Goal: Information Seeking & Learning: Learn about a topic

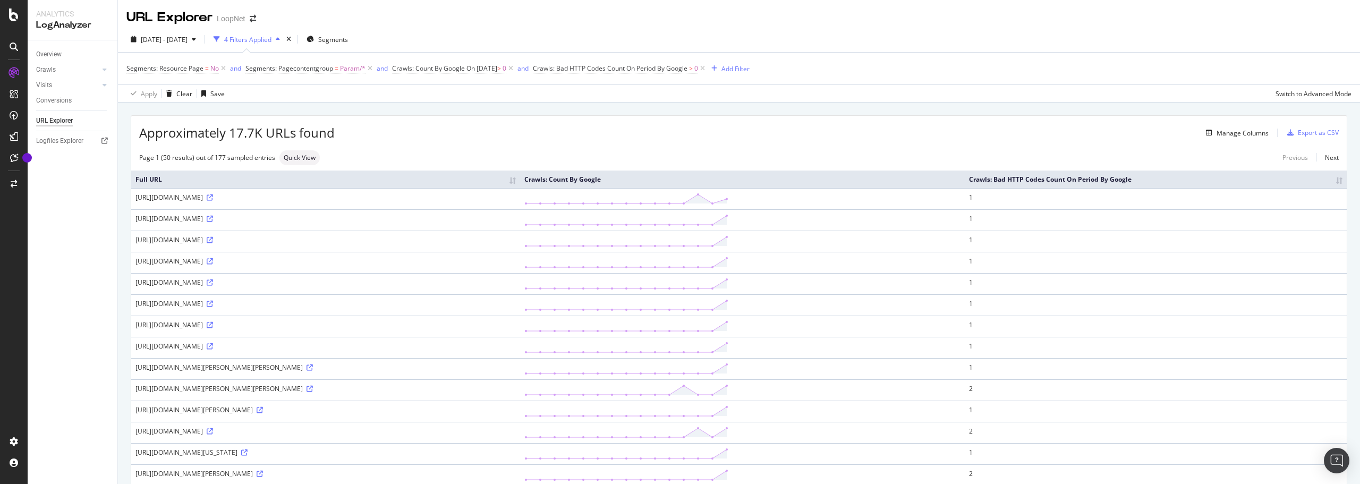
drag, startPoint x: 183, startPoint y: 427, endPoint x: 186, endPoint y: 194, distance: 232.7
click at [47, 84] on div "Visits" at bounding box center [44, 85] width 16 height 11
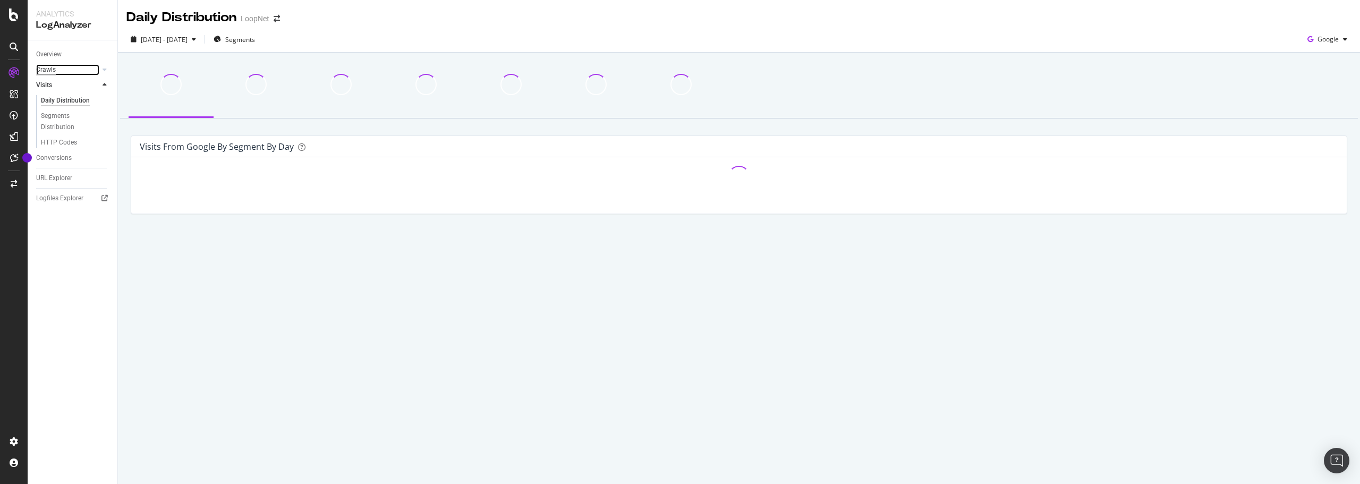
click at [50, 71] on div "Crawls" at bounding box center [46, 69] width 20 height 11
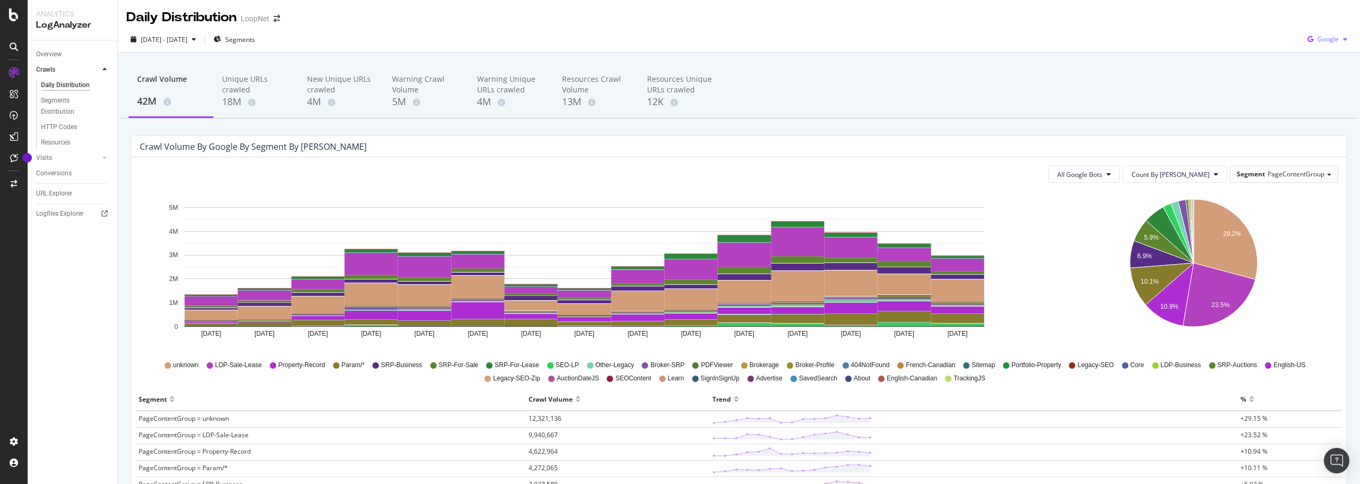
click at [816, 43] on span "Google" at bounding box center [1328, 39] width 21 height 9
click at [816, 86] on div "Bing" at bounding box center [1319, 79] width 73 height 15
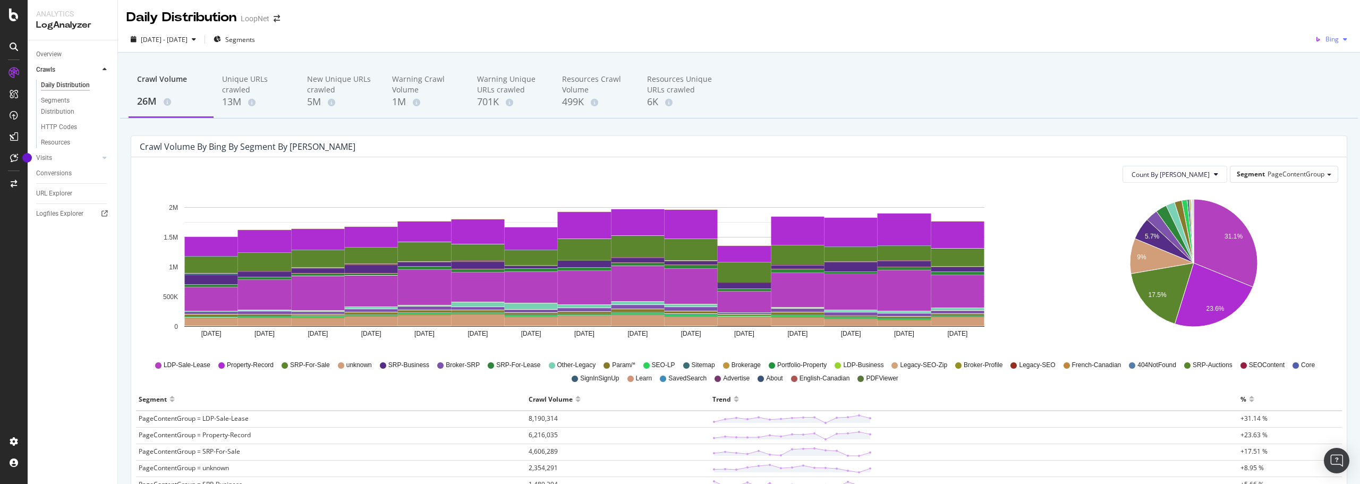
click at [816, 38] on icon "button" at bounding box center [1345, 39] width 4 height 6
click at [816, 99] on span "OpenAI" at bounding box center [1328, 100] width 39 height 10
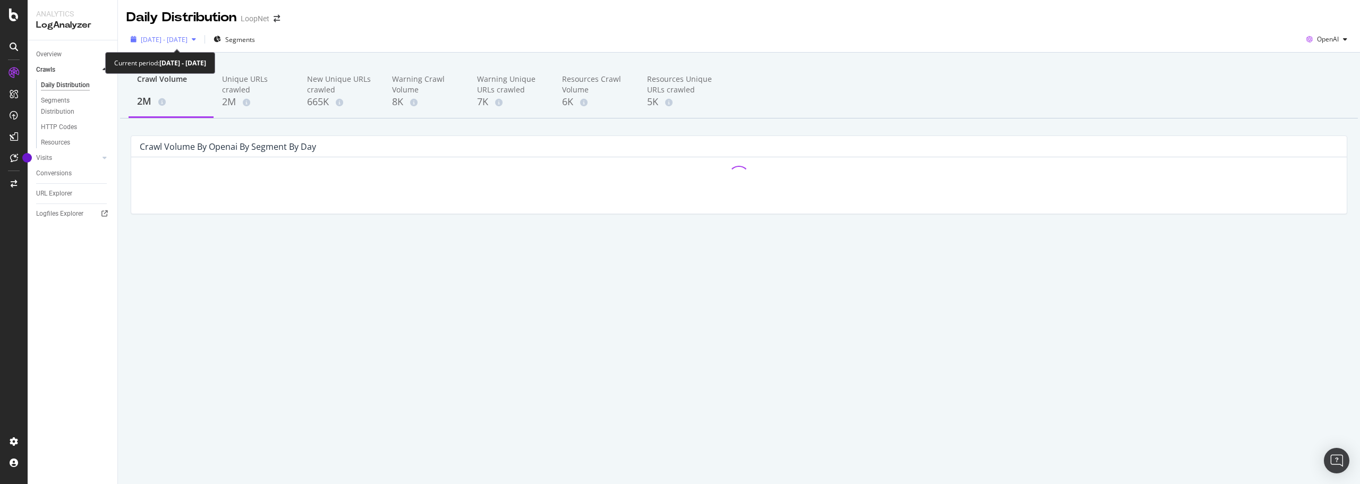
click at [200, 39] on div "button" at bounding box center [194, 39] width 13 height 6
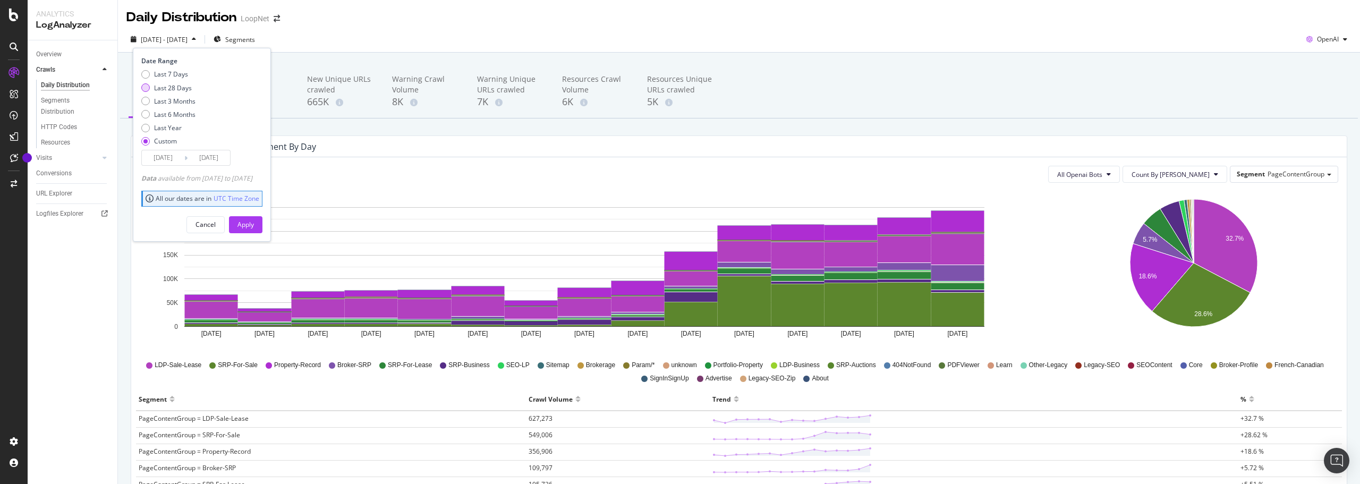
click at [176, 88] on div "Last 28 Days" at bounding box center [173, 87] width 38 height 9
type input "[DATE]"
click at [254, 218] on div "Apply" at bounding box center [245, 225] width 16 height 16
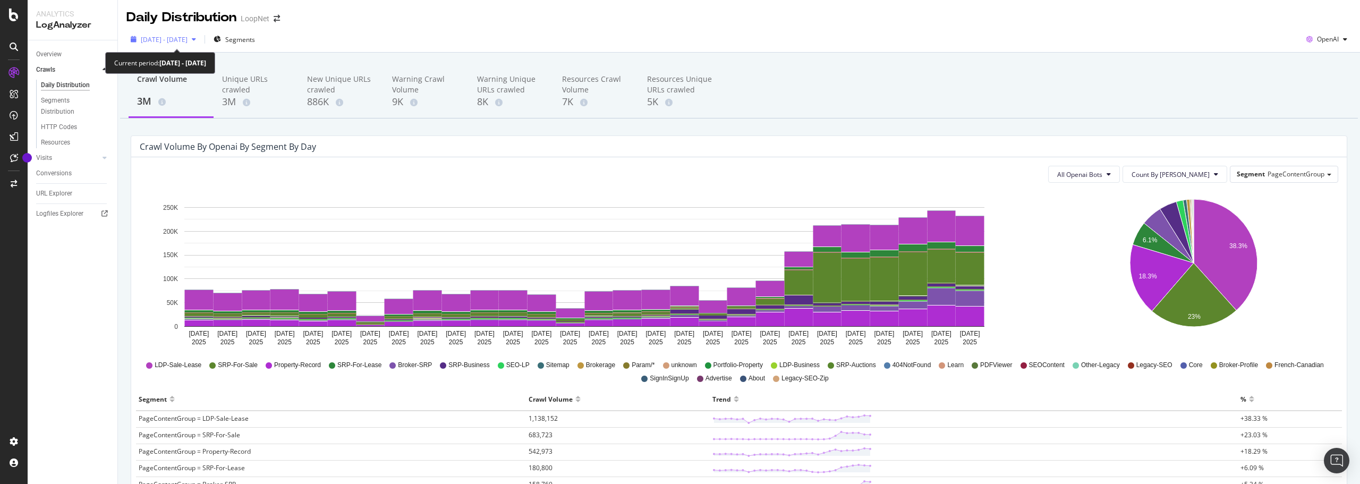
click at [188, 40] on span "[DATE] - [DATE]" at bounding box center [164, 39] width 47 height 9
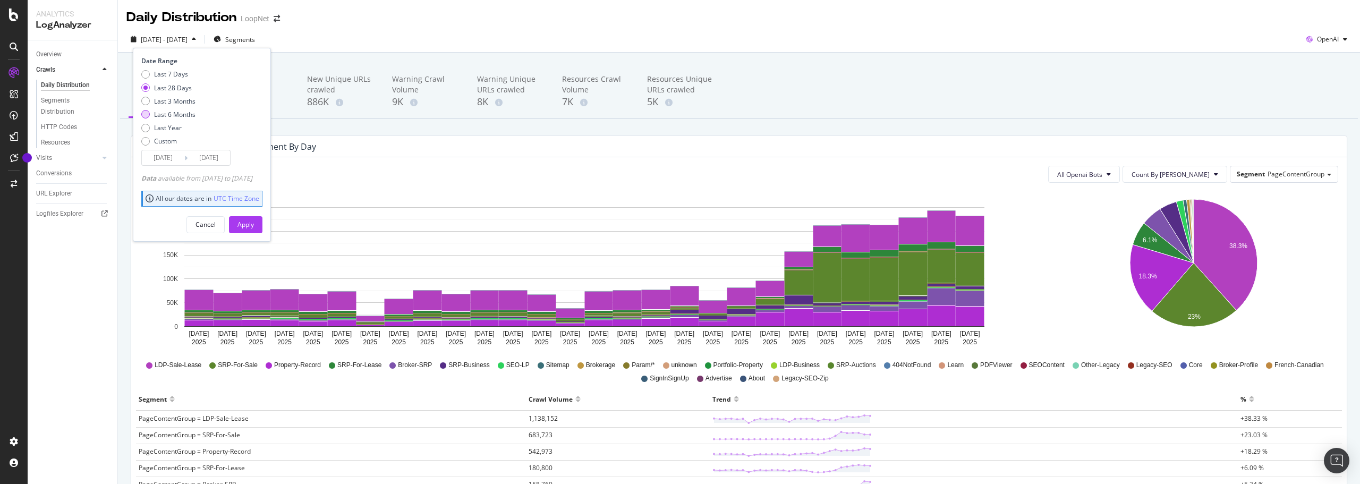
click at [180, 115] on div "Last 6 Months" at bounding box center [174, 114] width 41 height 9
type input "[DATE]"
click at [254, 223] on div "Apply" at bounding box center [245, 224] width 16 height 9
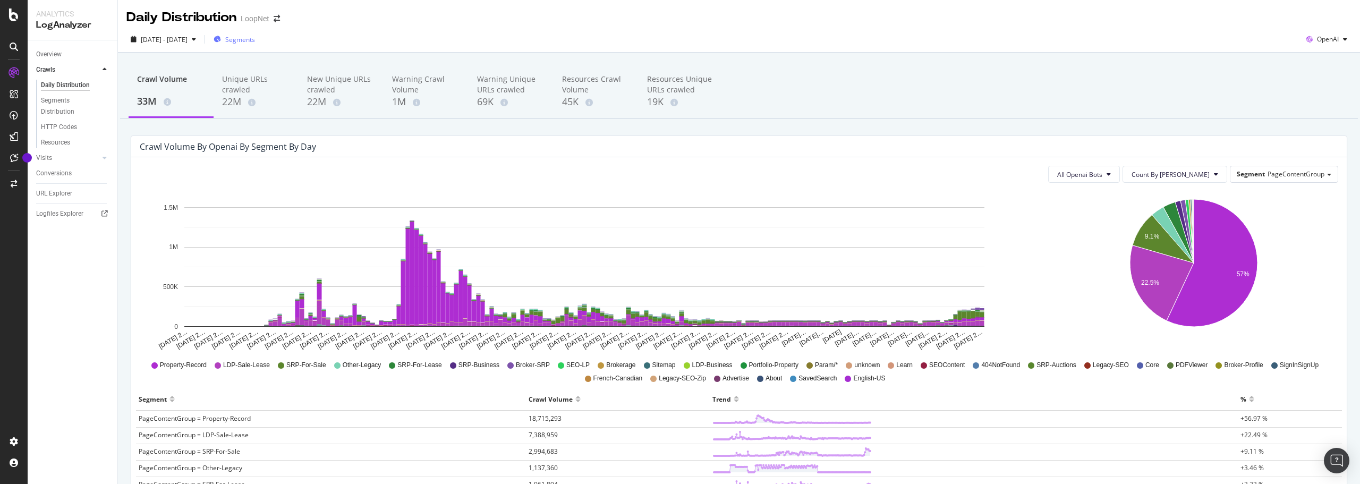
click at [255, 39] on span "Segments" at bounding box center [240, 39] width 30 height 9
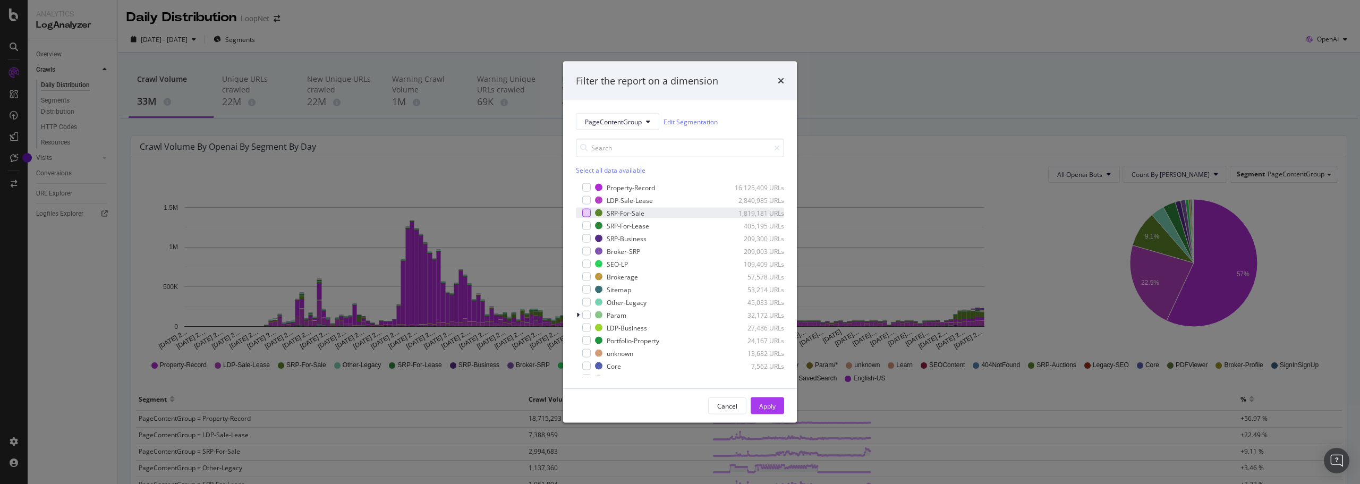
click at [589, 214] on div "modal" at bounding box center [586, 213] width 9 height 9
click at [588, 226] on div "modal" at bounding box center [586, 226] width 9 height 9
click at [777, 405] on button "Apply" at bounding box center [767, 405] width 33 height 17
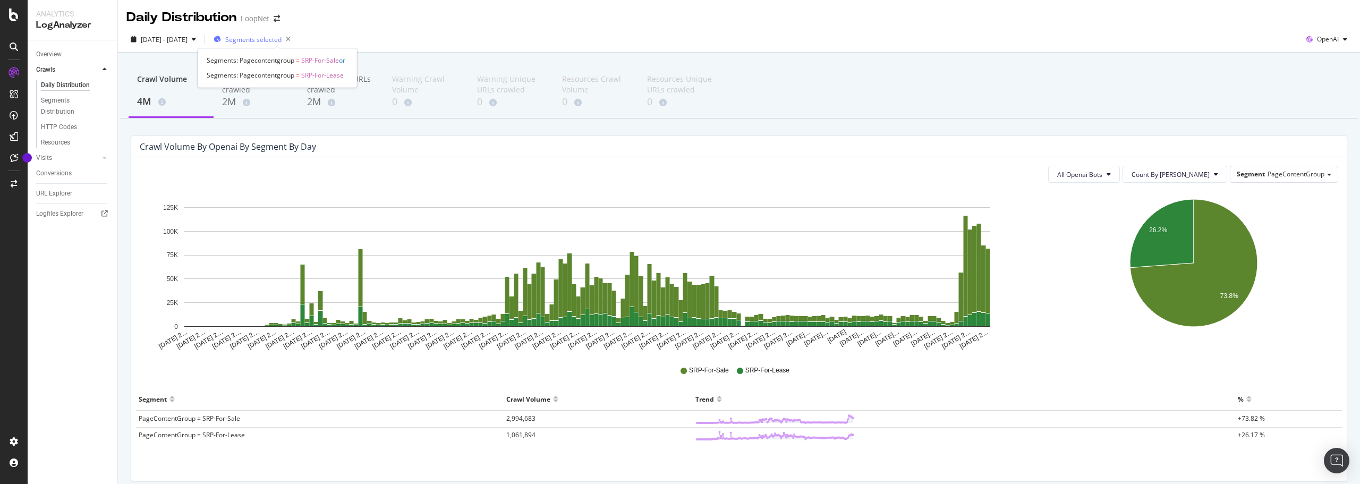
click at [277, 41] on span "Segments selected" at bounding box center [253, 39] width 56 height 9
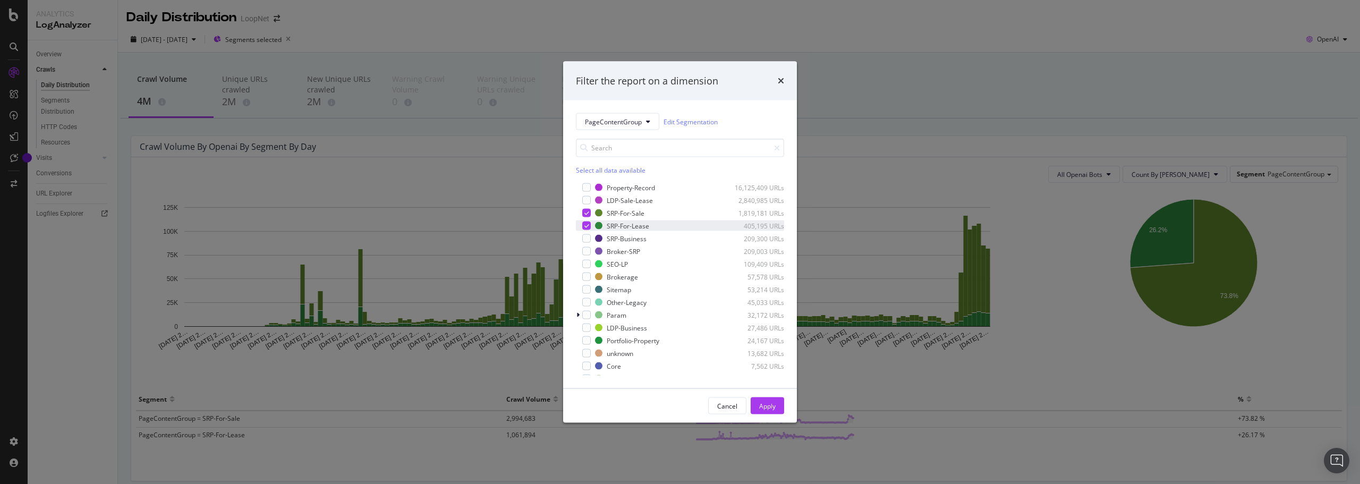
click at [584, 225] on icon "modal" at bounding box center [586, 225] width 5 height 5
click at [773, 406] on div "Apply" at bounding box center [767, 405] width 16 height 9
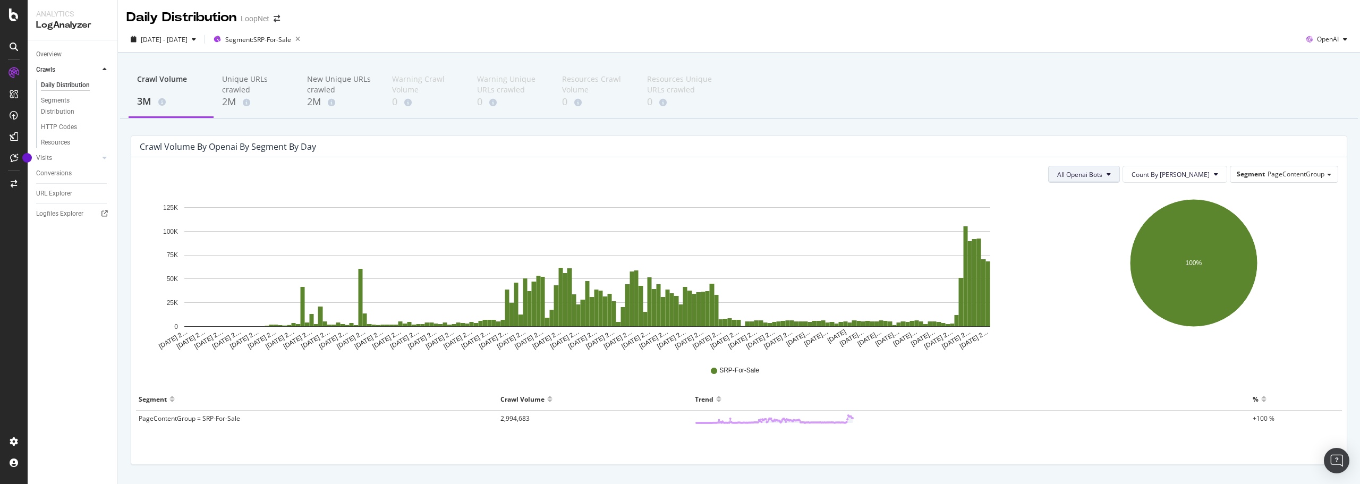
click at [816, 168] on button "All Openai Bots" at bounding box center [1084, 174] width 72 height 17
click at [816, 214] on span "GPTBot" at bounding box center [1111, 215] width 46 height 10
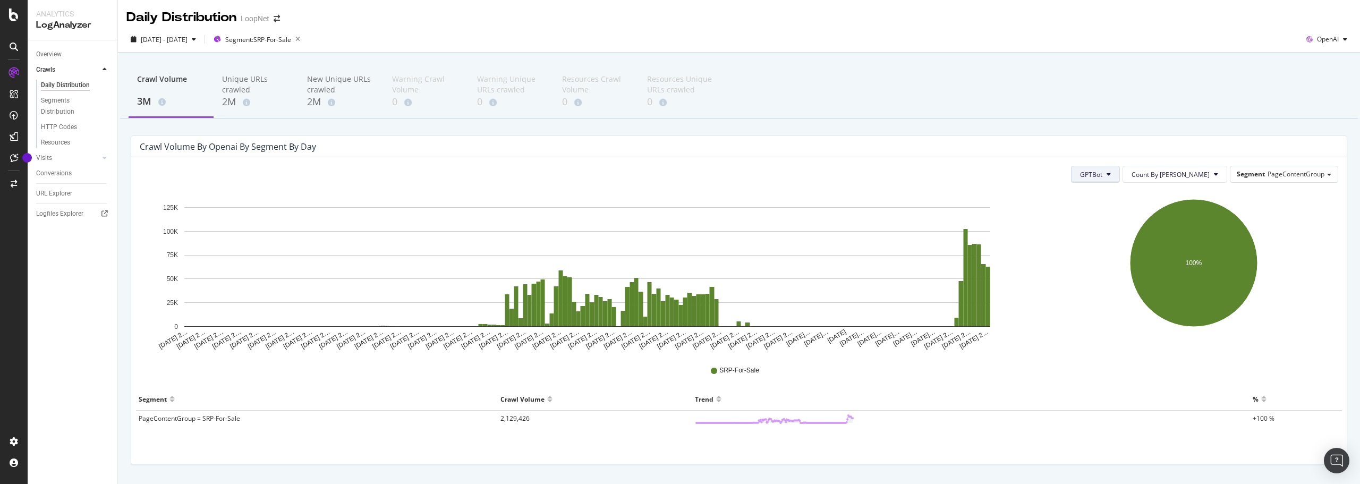
click at [816, 173] on span "GPTBot" at bounding box center [1091, 174] width 22 height 9
click at [816, 232] on span "OAI-SearchBot" at bounding box center [1133, 235] width 45 height 10
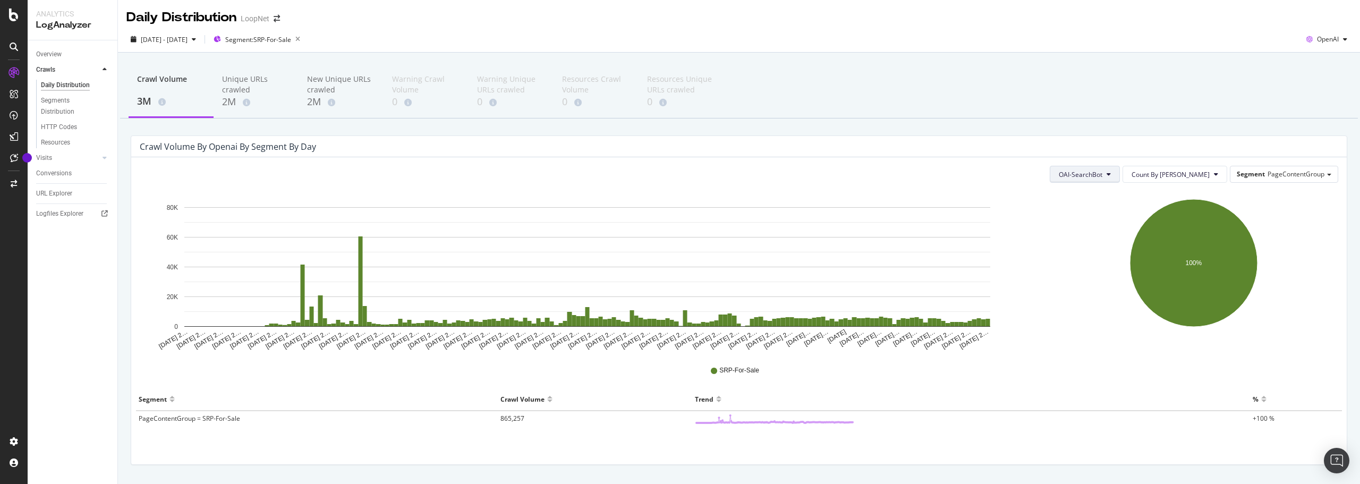
click at [816, 175] on span "OAI-SearchBot" at bounding box center [1081, 174] width 44 height 9
click at [816, 252] on span "ChatGPT-User" at bounding box center [1112, 255] width 45 height 10
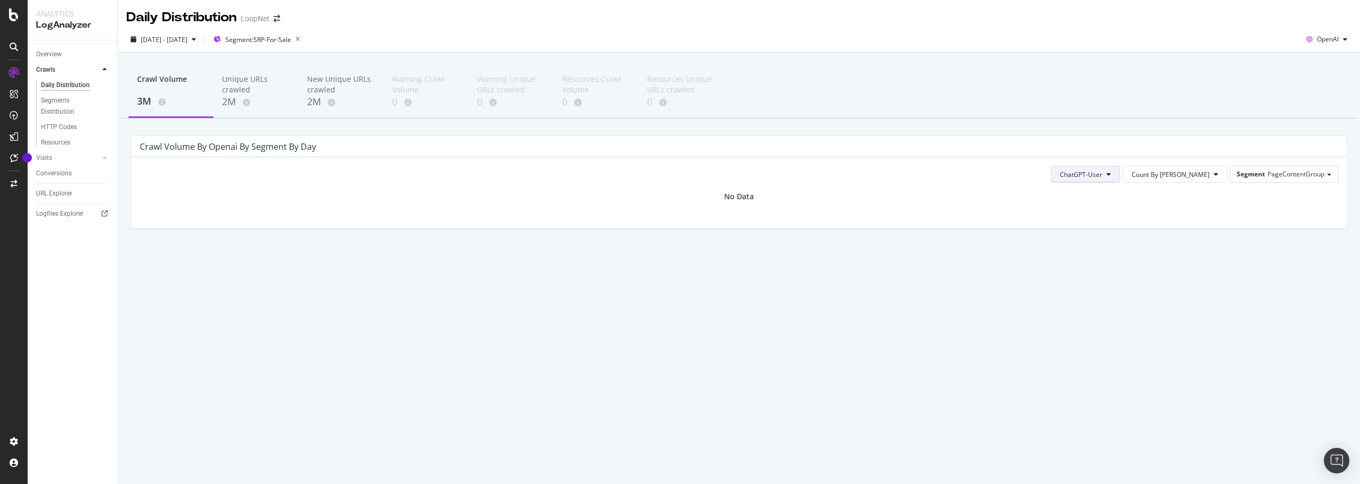
click at [816, 175] on span "ChatGPT-User" at bounding box center [1081, 174] width 43 height 9
click at [816, 190] on div "All Openai Bots" at bounding box center [1122, 195] width 62 height 15
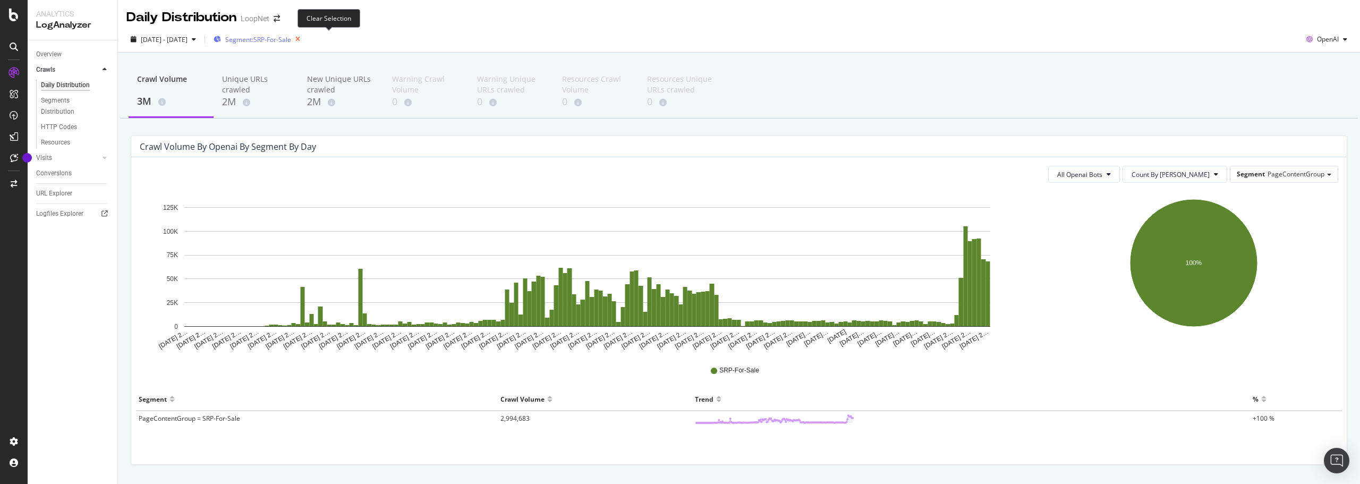
click at [304, 40] on icon "button" at bounding box center [297, 39] width 13 height 15
